Goal: Task Accomplishment & Management: Use online tool/utility

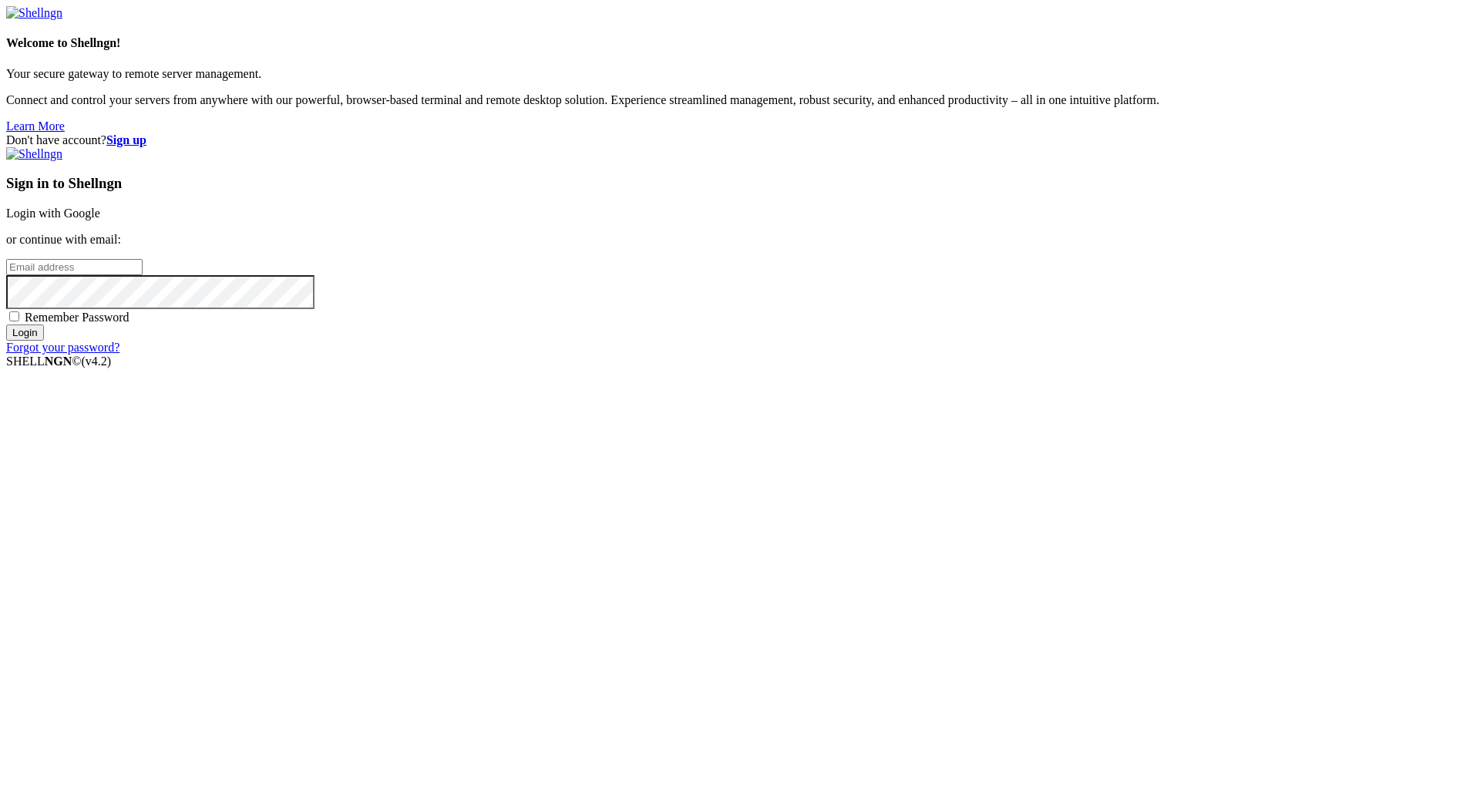
type input "[PERSON_NAME][EMAIL_ADDRESS][DOMAIN_NAME]"
click at [513, 22] on div "Sign in to Shellngn Login with Google or continue with email: [PERSON_NAME][EMA…" at bounding box center [740, 250] width 1468 height 207
click at [44, 22] on input "Login" at bounding box center [25, 333] width 38 height 16
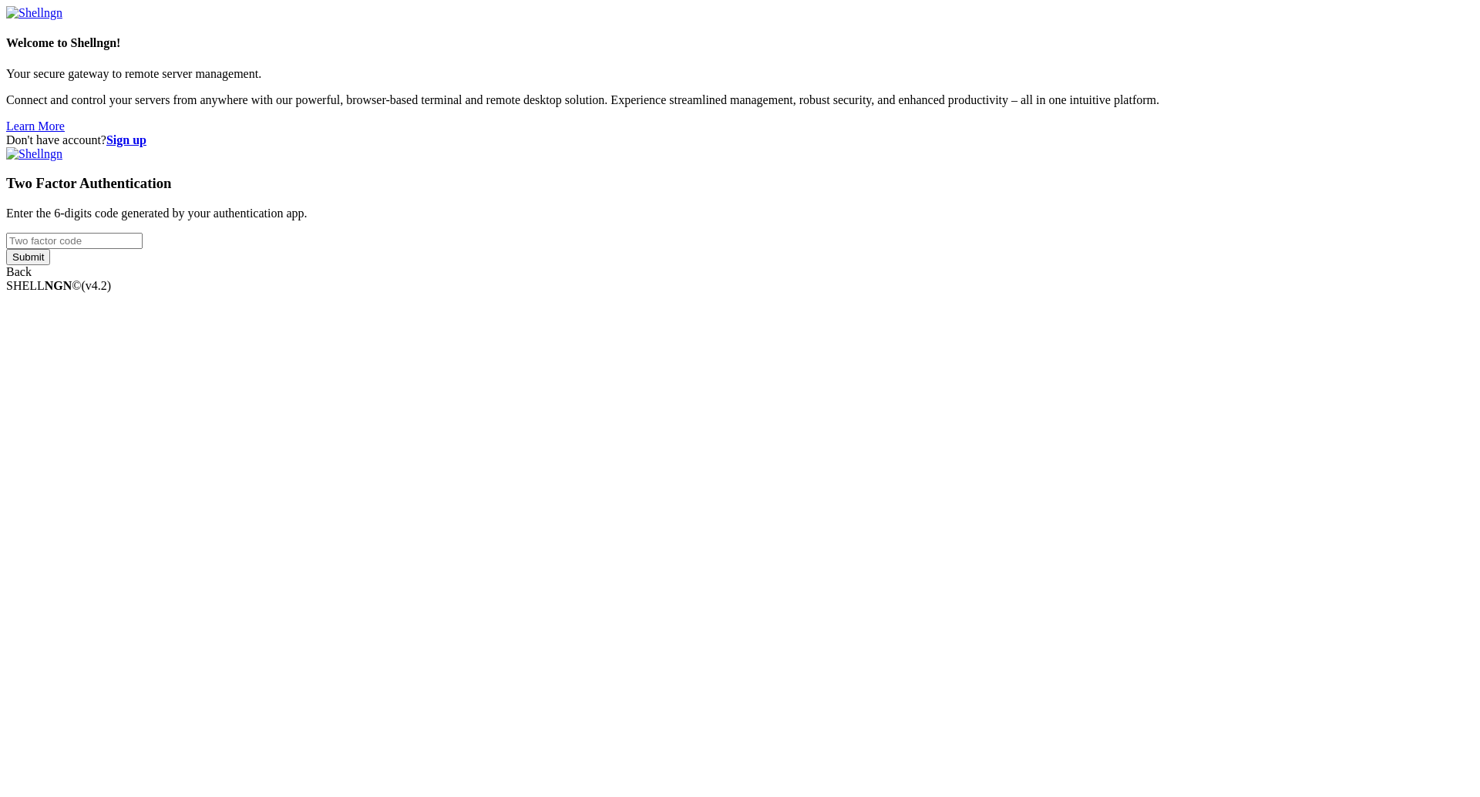
click at [513, 22] on div "Two Factor Authentication Enter the 6-digits code generated by your authenticat…" at bounding box center [740, 213] width 1468 height 132
click at [143, 22] on input "number" at bounding box center [74, 241] width 136 height 16
drag, startPoint x: 839, startPoint y: 415, endPoint x: 854, endPoint y: 411, distance: 15.9
click at [143, 22] on input "number" at bounding box center [74, 241] width 136 height 16
paste input "934310"
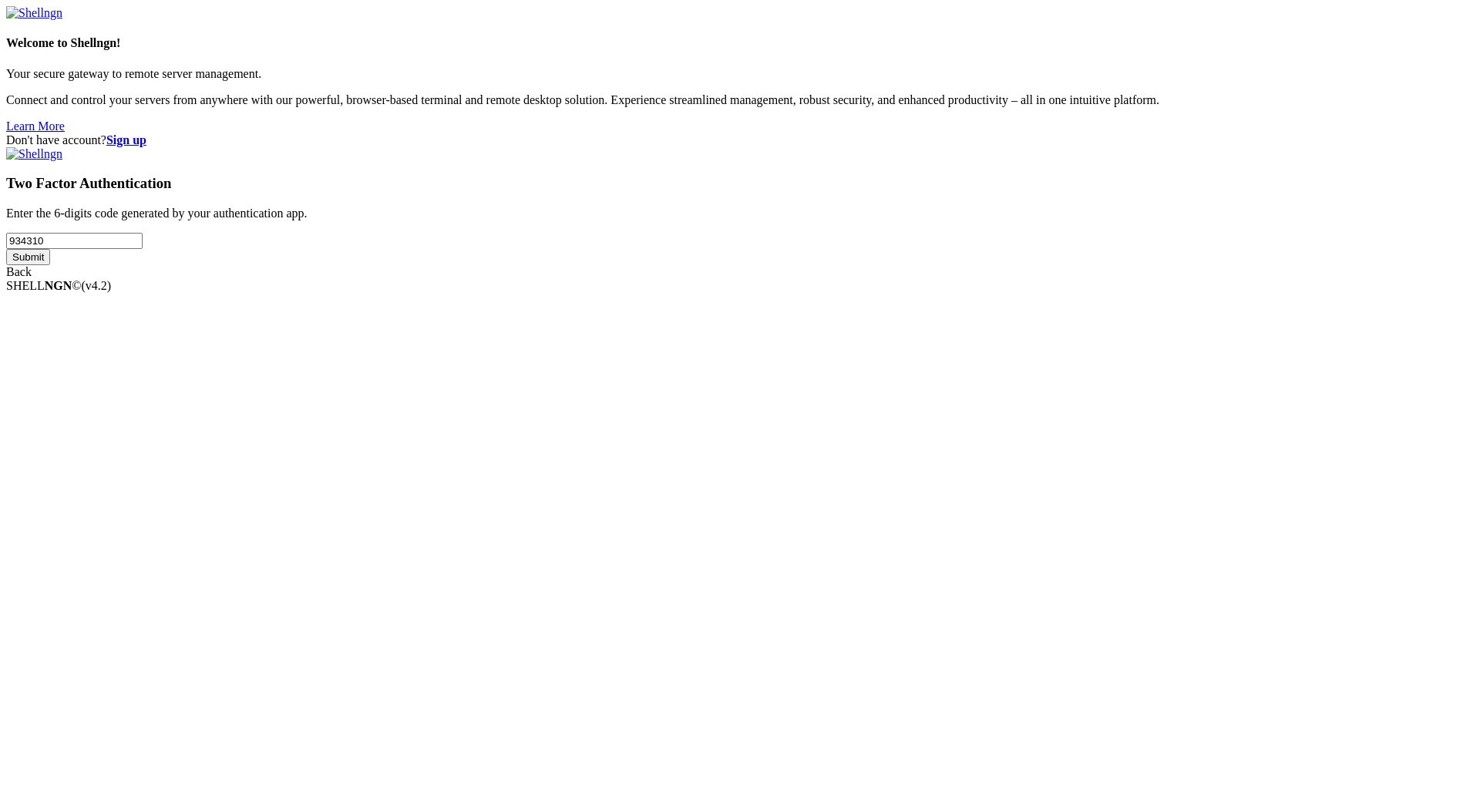
type input "934310"
click at [50, 22] on input "Submit" at bounding box center [28, 257] width 44 height 16
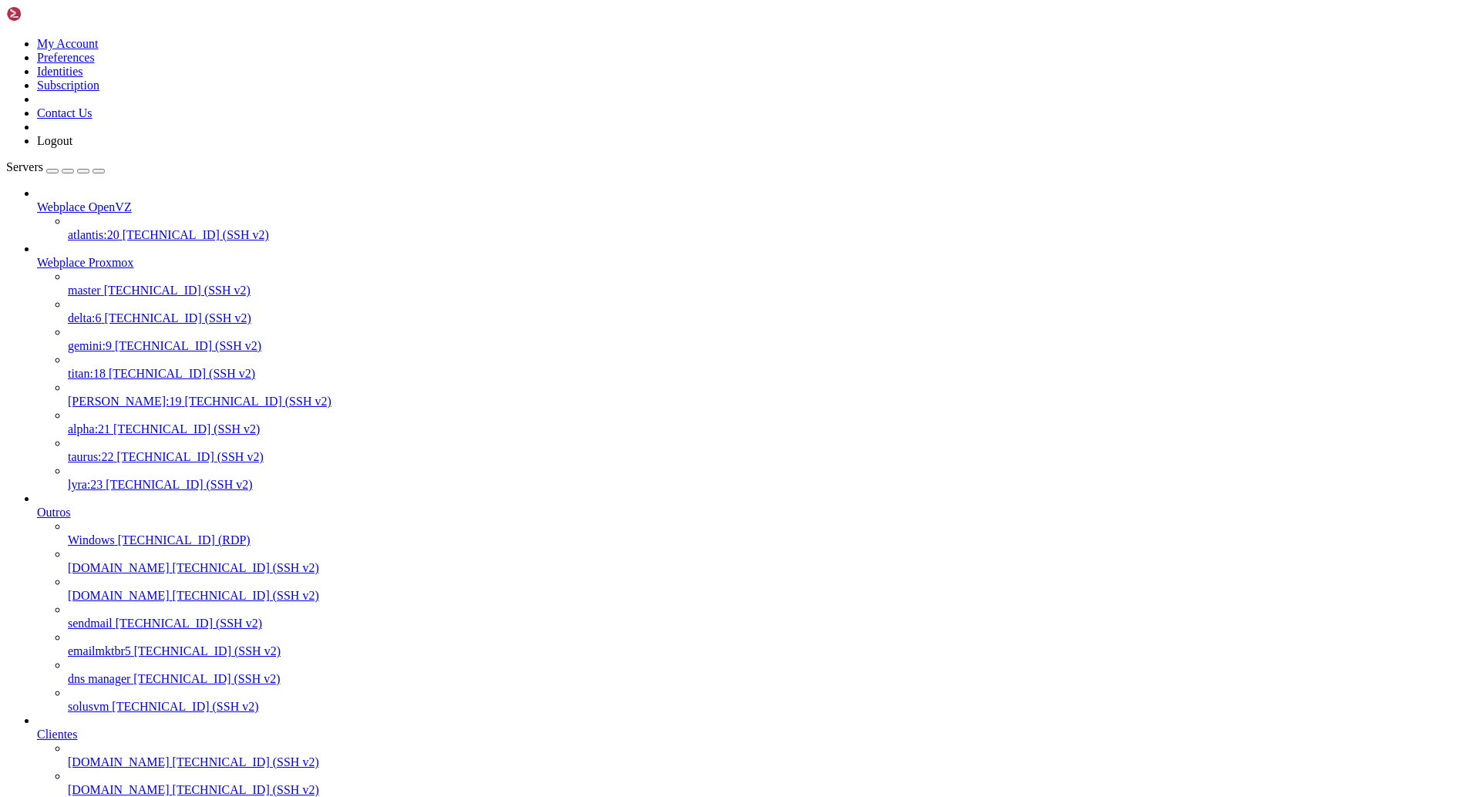
click at [126, 22] on span "[TECHNICAL_ID] (SSH v2)" at bounding box center [177, 290] width 146 height 13
click at [105, 22] on button "button" at bounding box center [99, 171] width 12 height 5
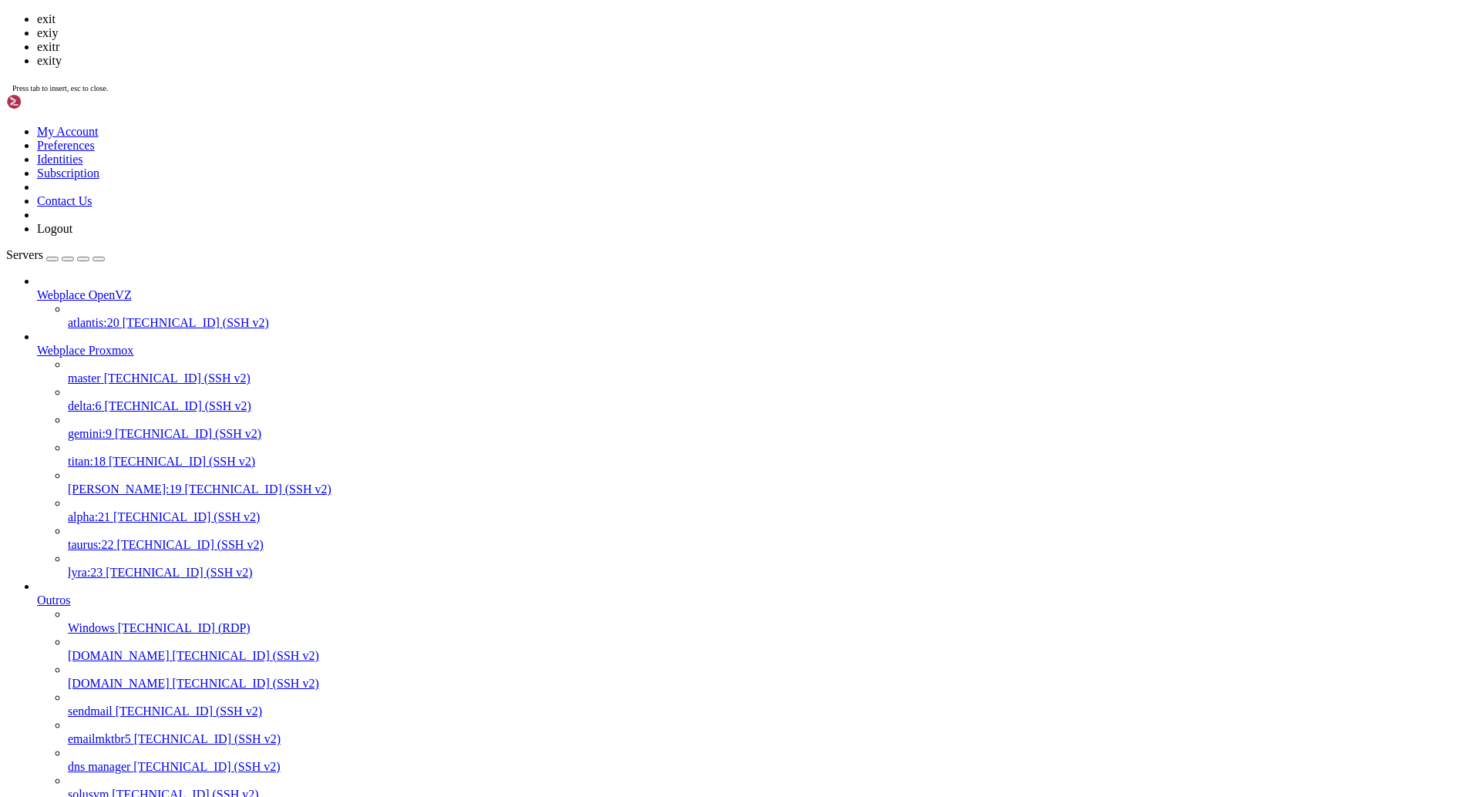
scroll to position [42, 0]
